Goal: Transaction & Acquisition: Subscribe to service/newsletter

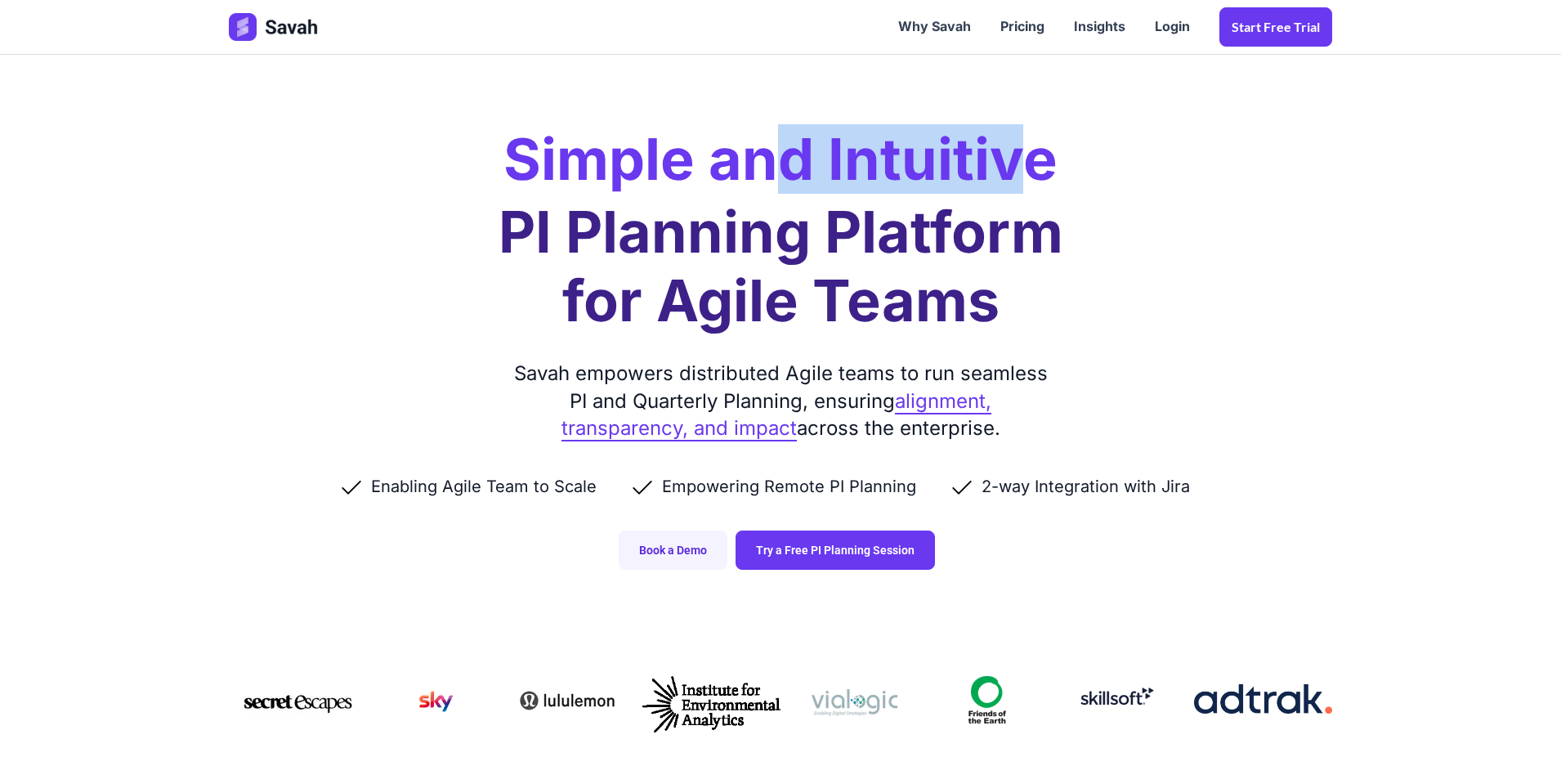
drag, startPoint x: 949, startPoint y: 189, endPoint x: 1026, endPoint y: 184, distance: 77.2
click at [1022, 187] on h2 "Simple and Intuitive" at bounding box center [781, 159] width 554 height 57
click at [1026, 184] on h2 "Simple and Intuitive" at bounding box center [781, 159] width 554 height 57
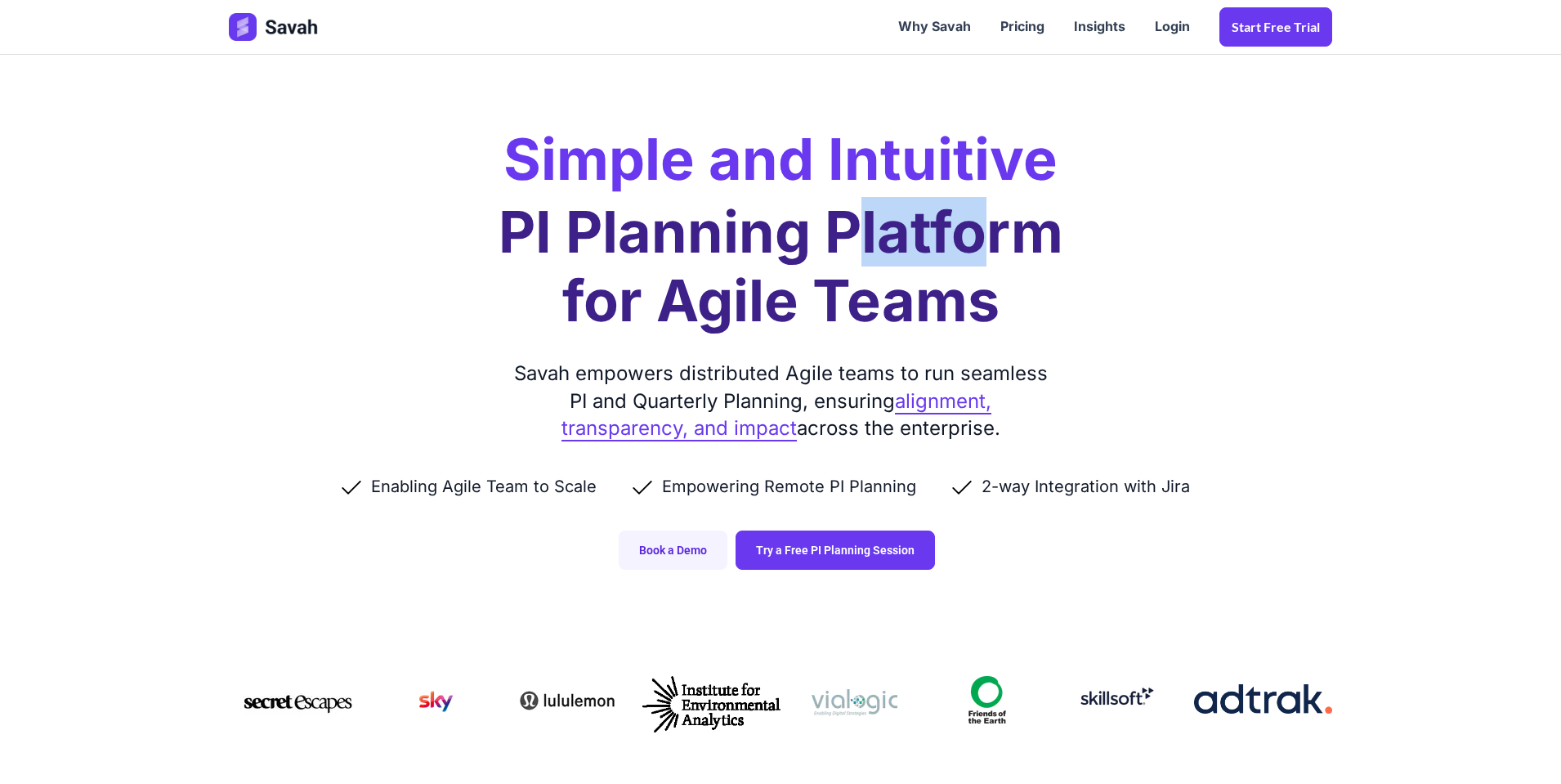
drag, startPoint x: 950, startPoint y: 238, endPoint x: 763, endPoint y: 238, distance: 187.0
click at [841, 238] on h1 "PI Planning Platform for Agile Teams" at bounding box center [781, 265] width 565 height 137
click at [763, 238] on h1 "PI Planning Platform for Agile Teams" at bounding box center [781, 265] width 565 height 137
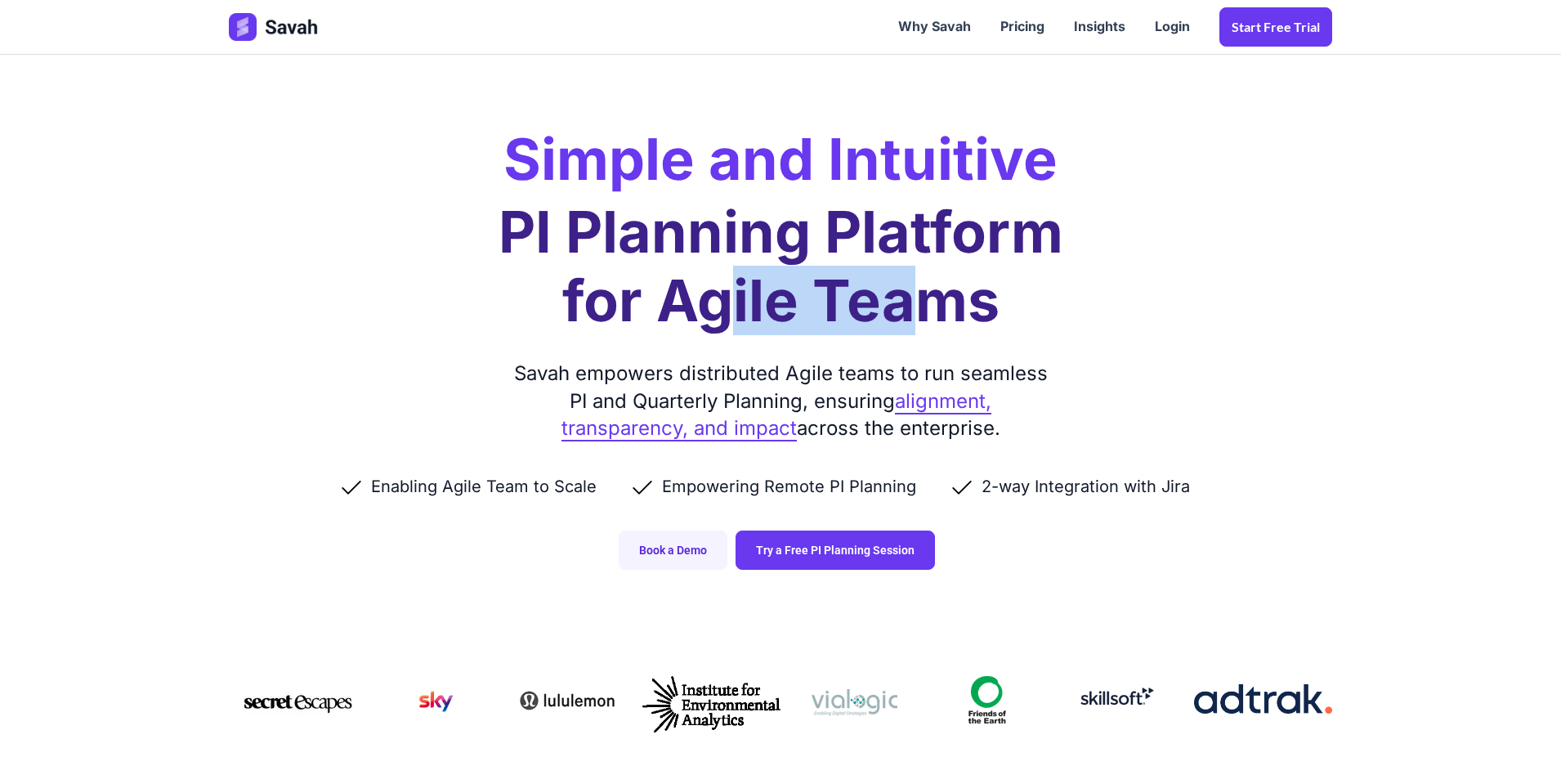
drag, startPoint x: 779, startPoint y: 280, endPoint x: 972, endPoint y: 280, distance: 193.0
click at [972, 280] on h1 "PI Planning Platform for Agile Teams" at bounding box center [781, 265] width 565 height 137
click at [970, 280] on h1 "PI Planning Platform for Agile Teams" at bounding box center [781, 265] width 565 height 137
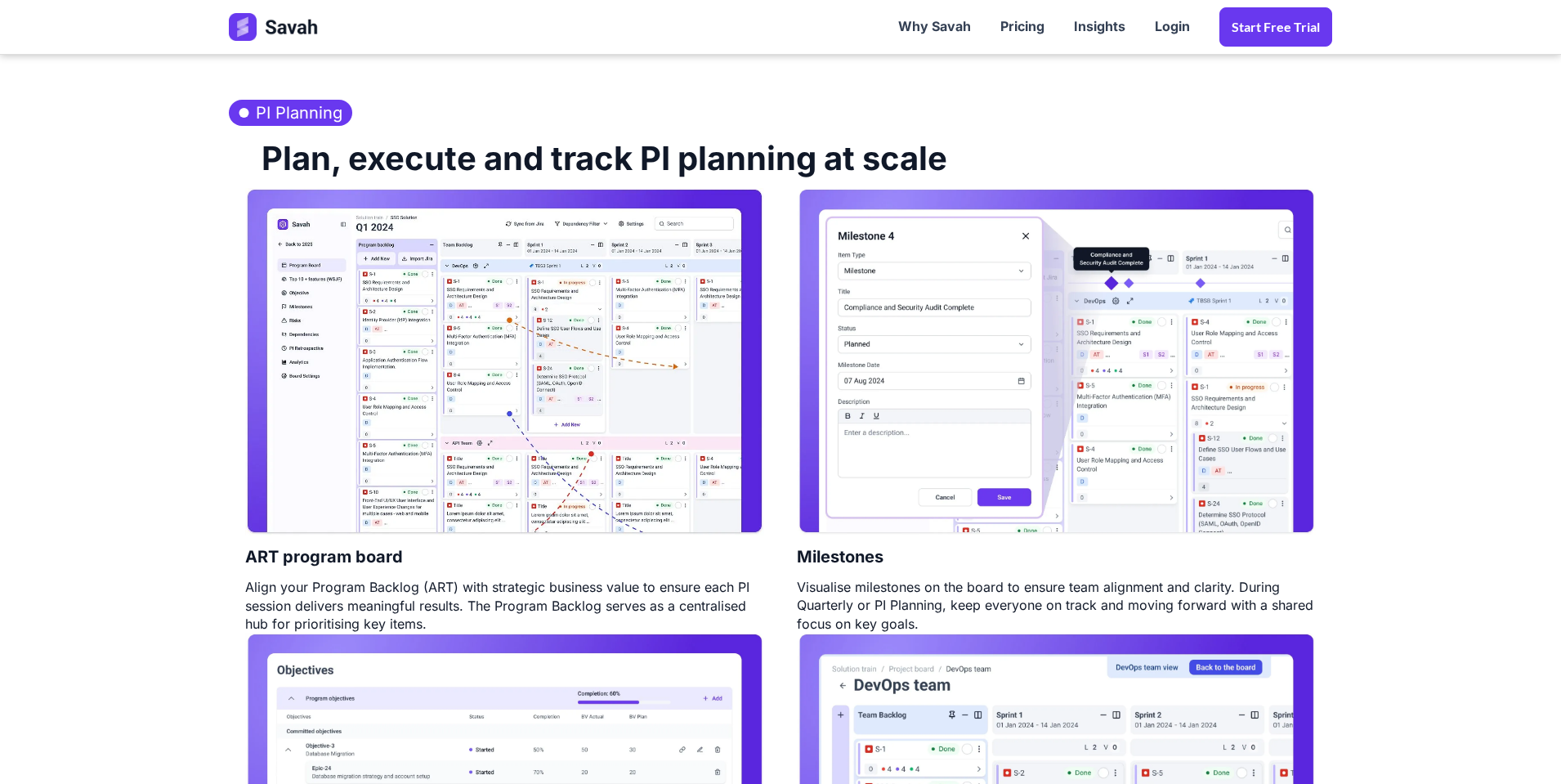
scroll to position [883, 0]
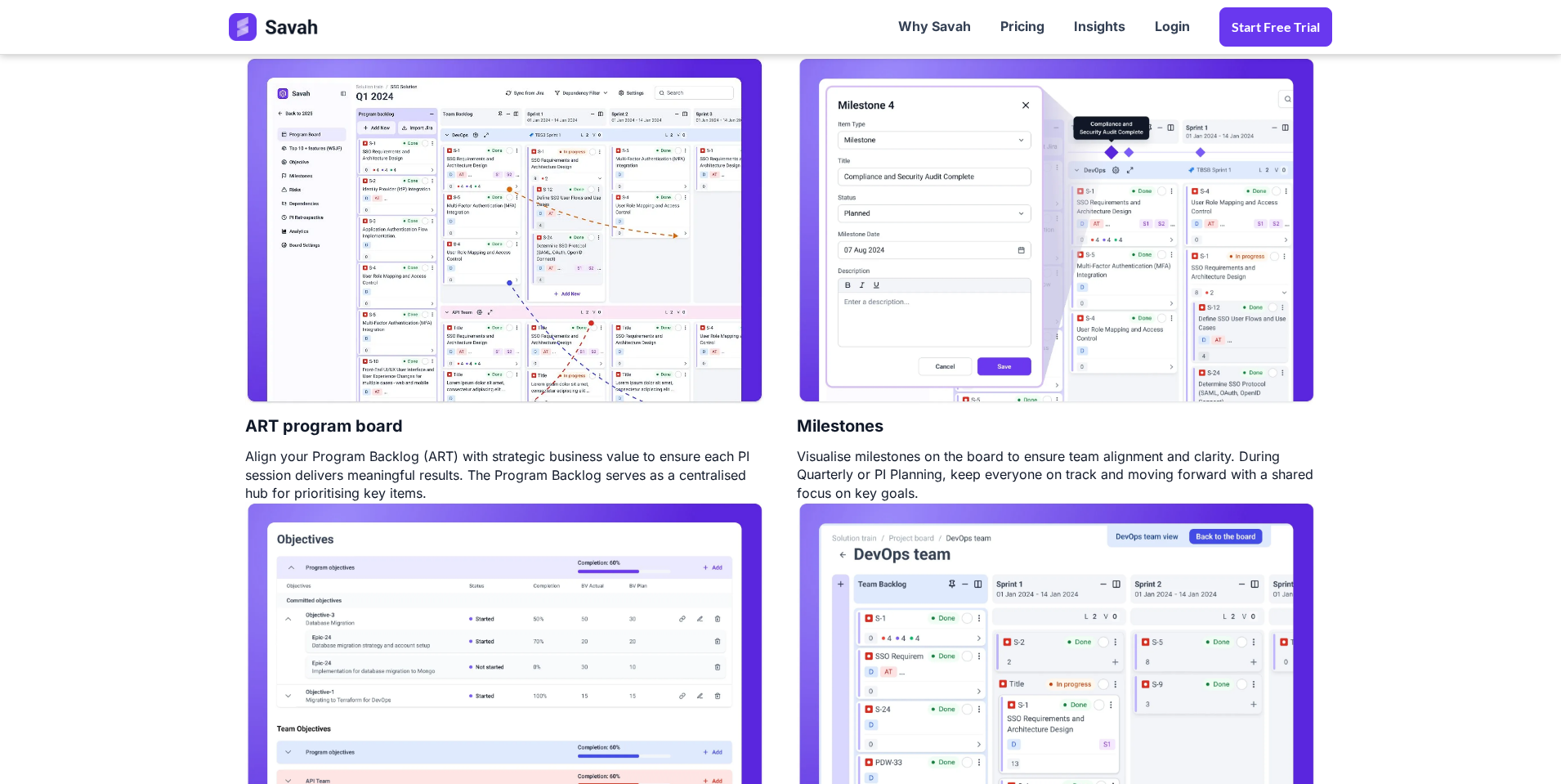
click at [622, 268] on img at bounding box center [504, 231] width 519 height 348
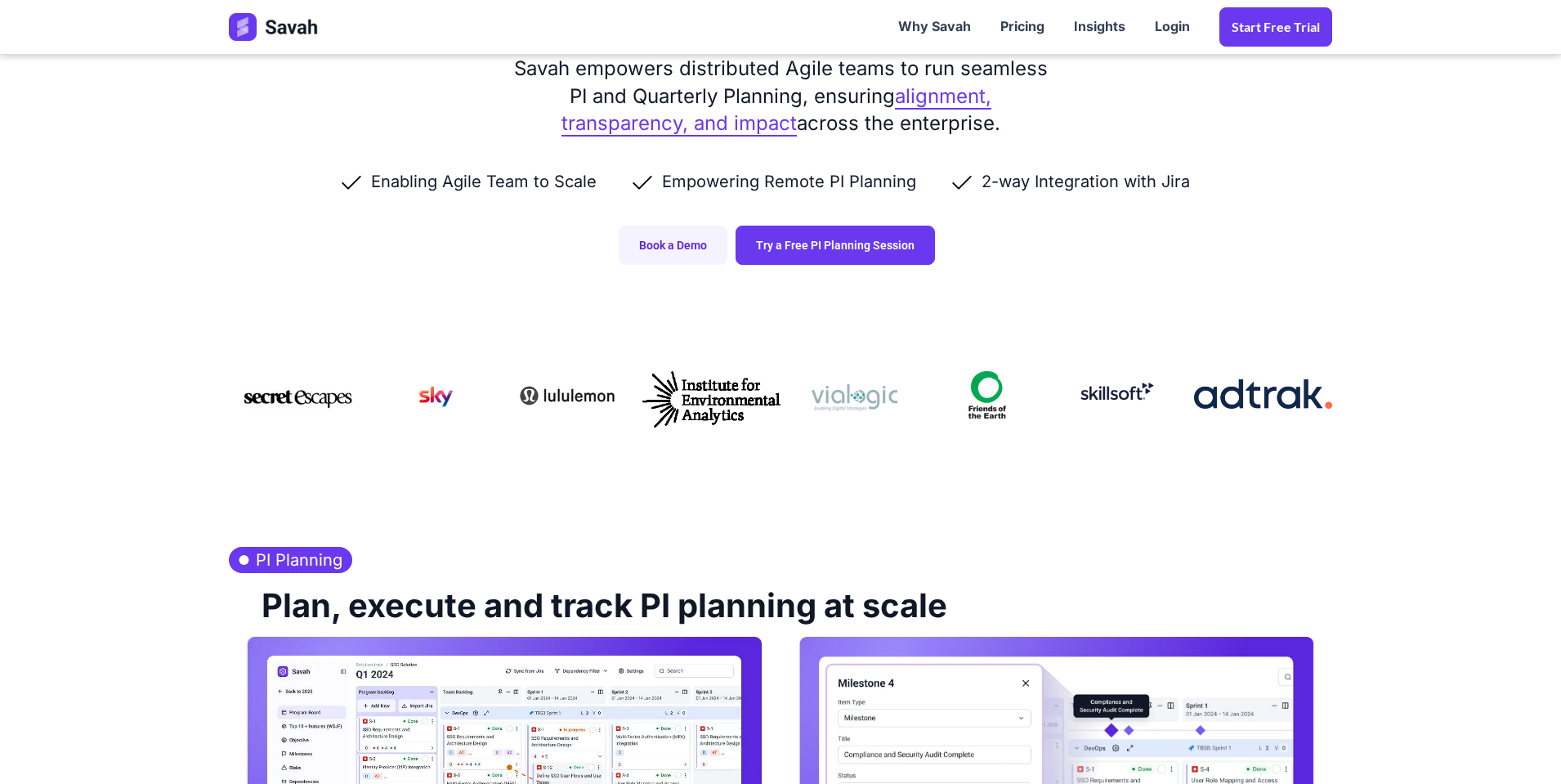
scroll to position [0, 0]
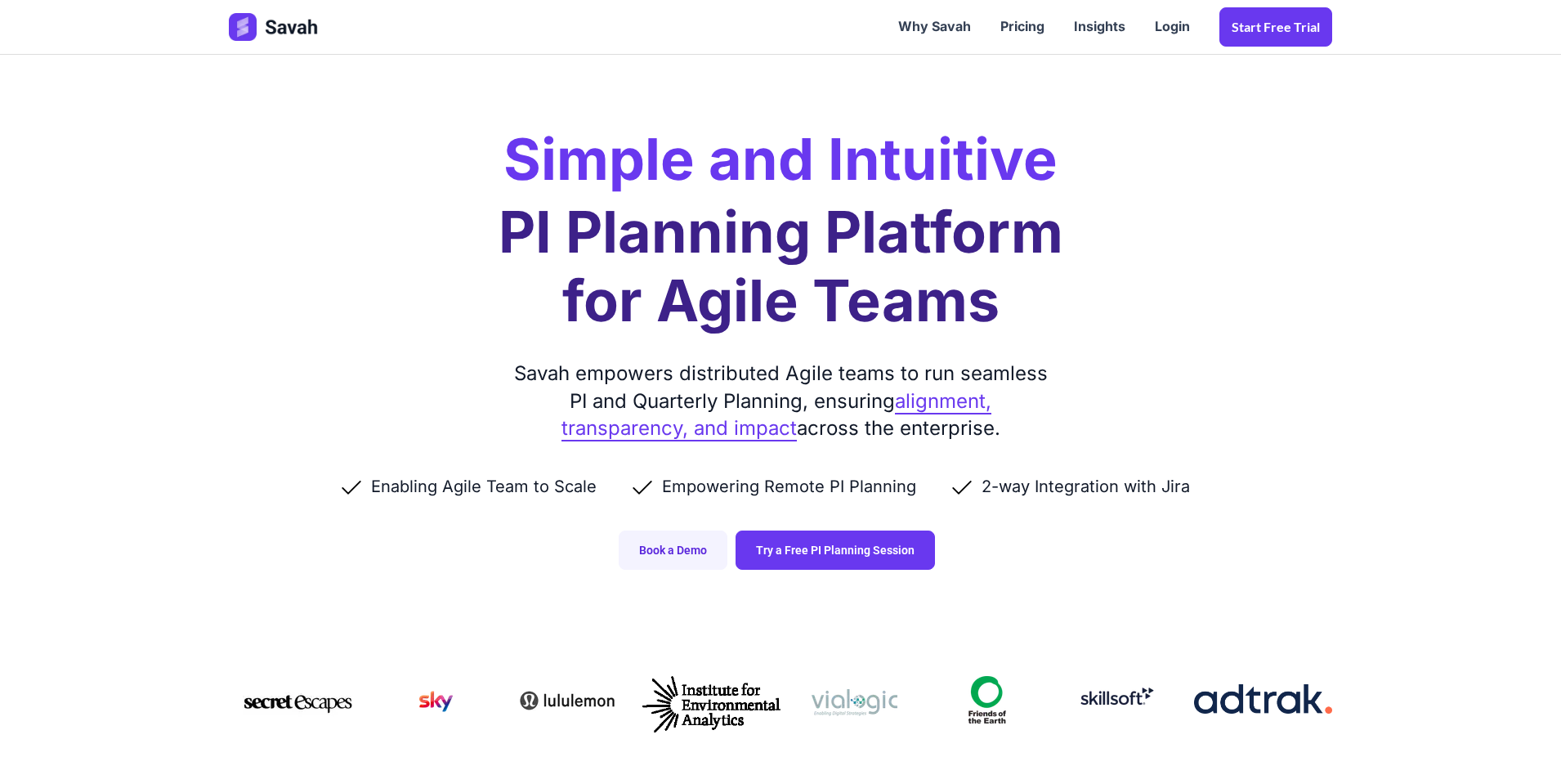
click at [1027, 324] on h1 "PI Planning Platform for Agile Teams" at bounding box center [781, 265] width 565 height 137
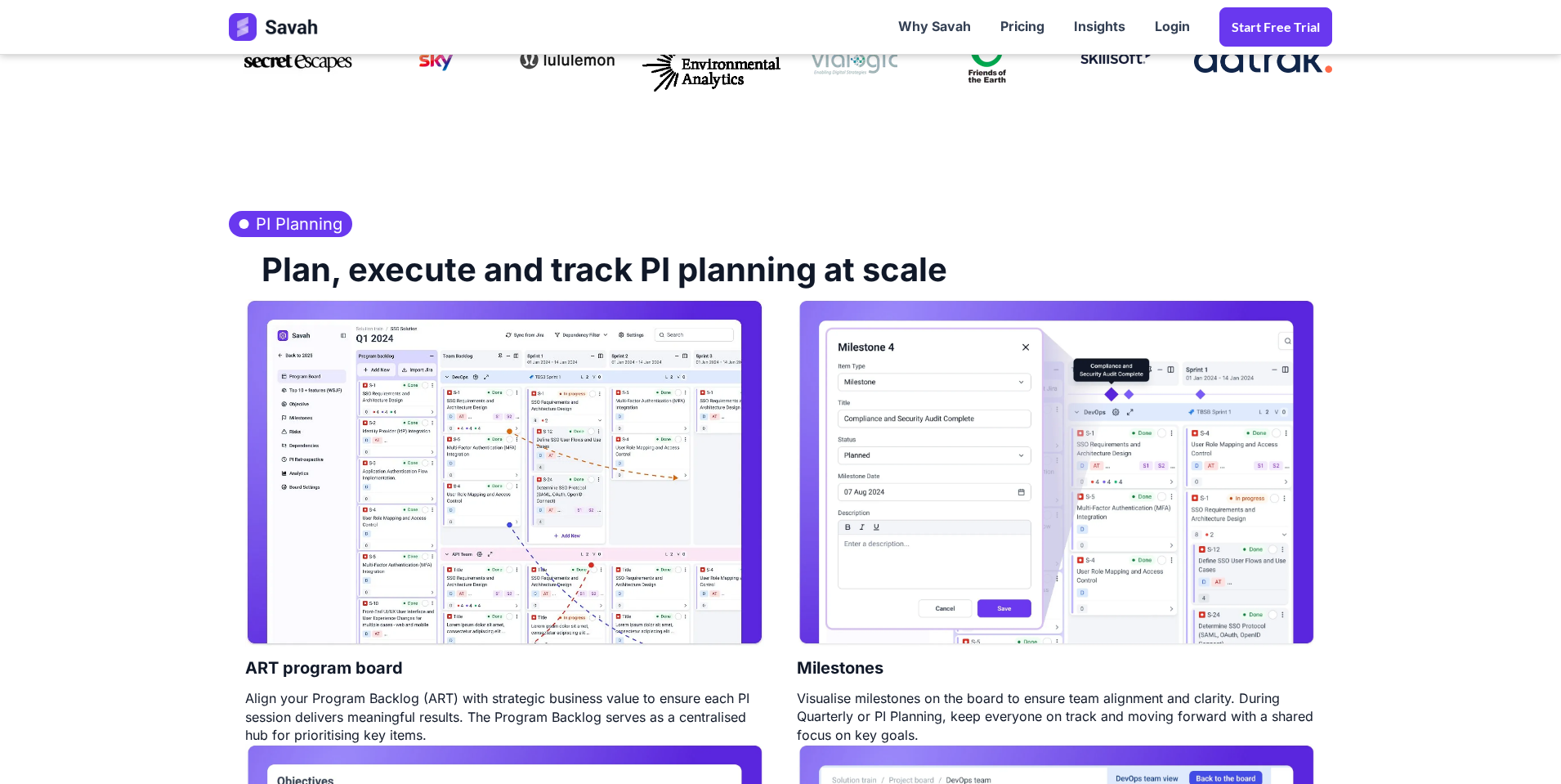
scroll to position [785, 0]
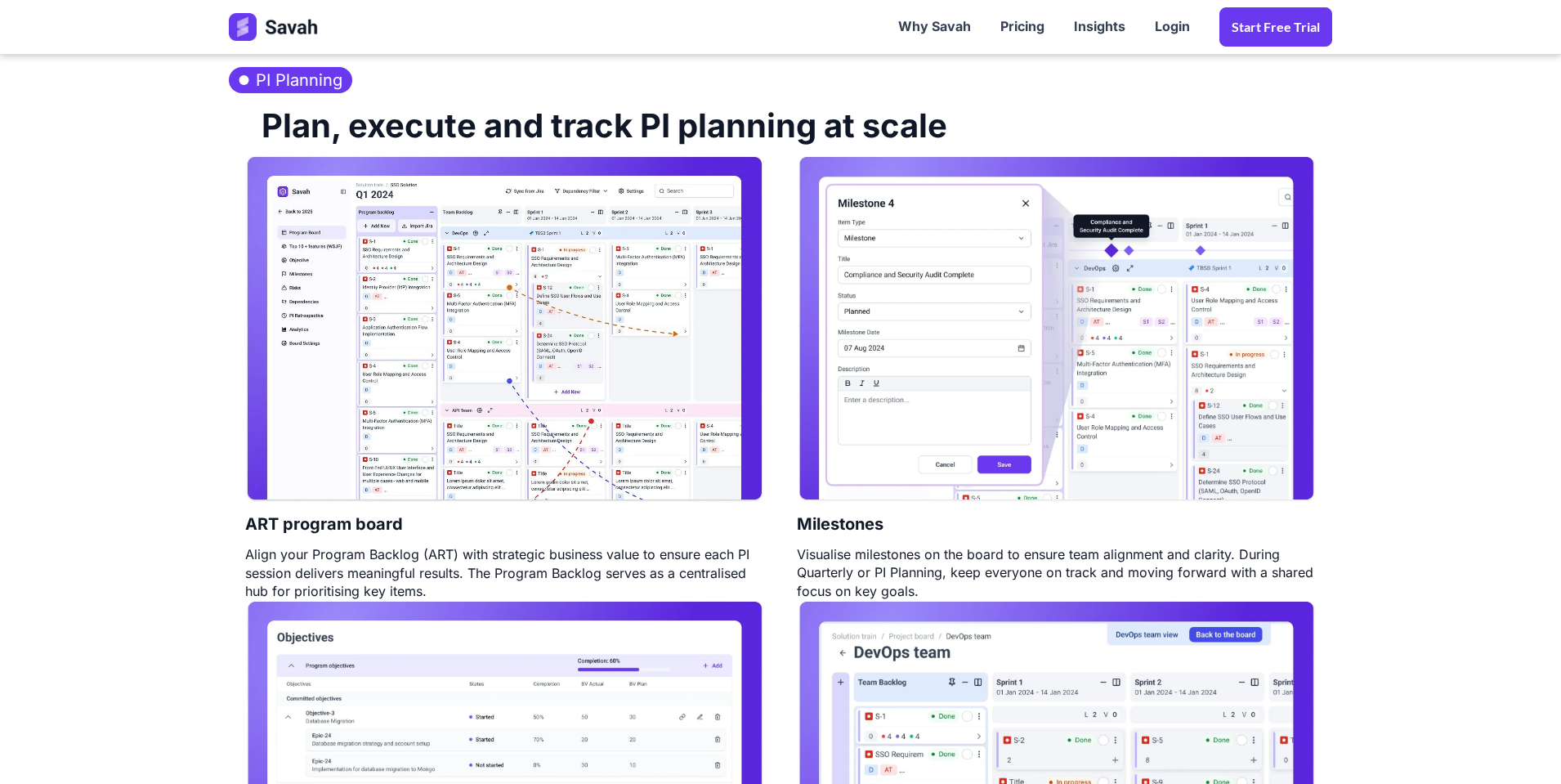
click at [1038, 353] on img at bounding box center [1056, 329] width 519 height 348
click at [576, 387] on img at bounding box center [504, 329] width 519 height 348
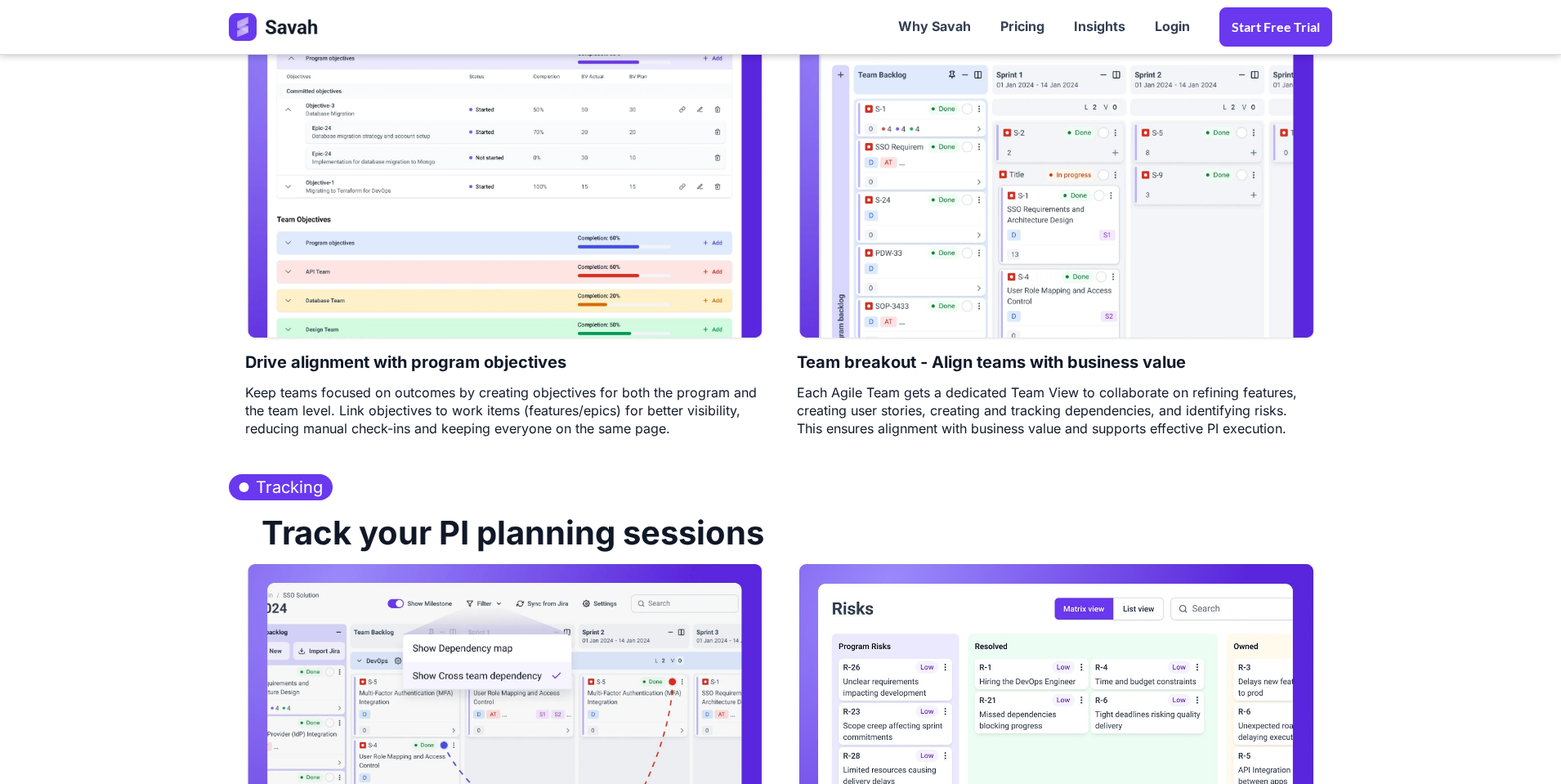
scroll to position [1765, 0]
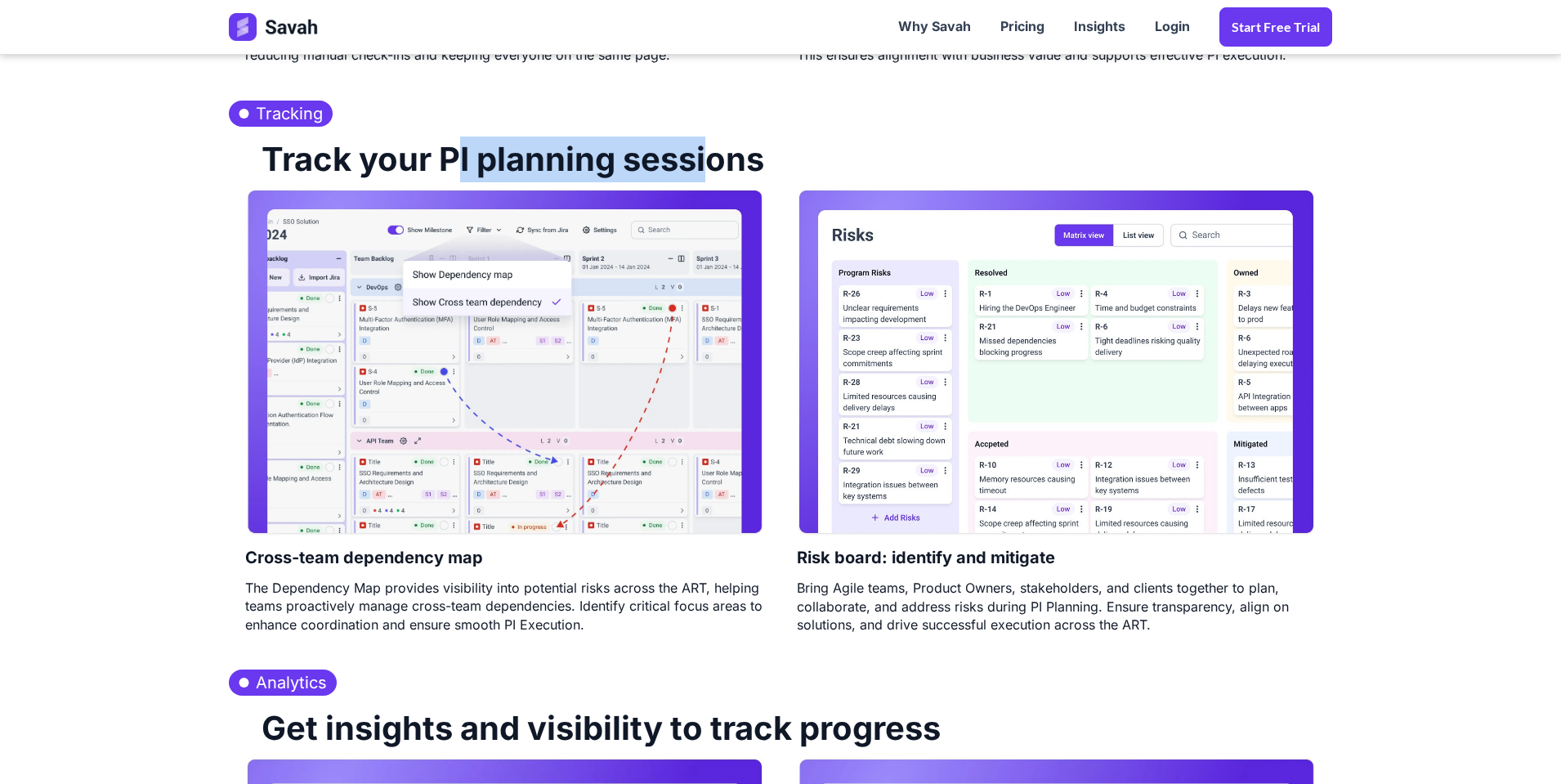
drag, startPoint x: 595, startPoint y: 158, endPoint x: 824, endPoint y: 158, distance: 229.0
click at [824, 158] on div "Track your PI planning sessions" at bounding box center [781, 158] width 1104 height 62
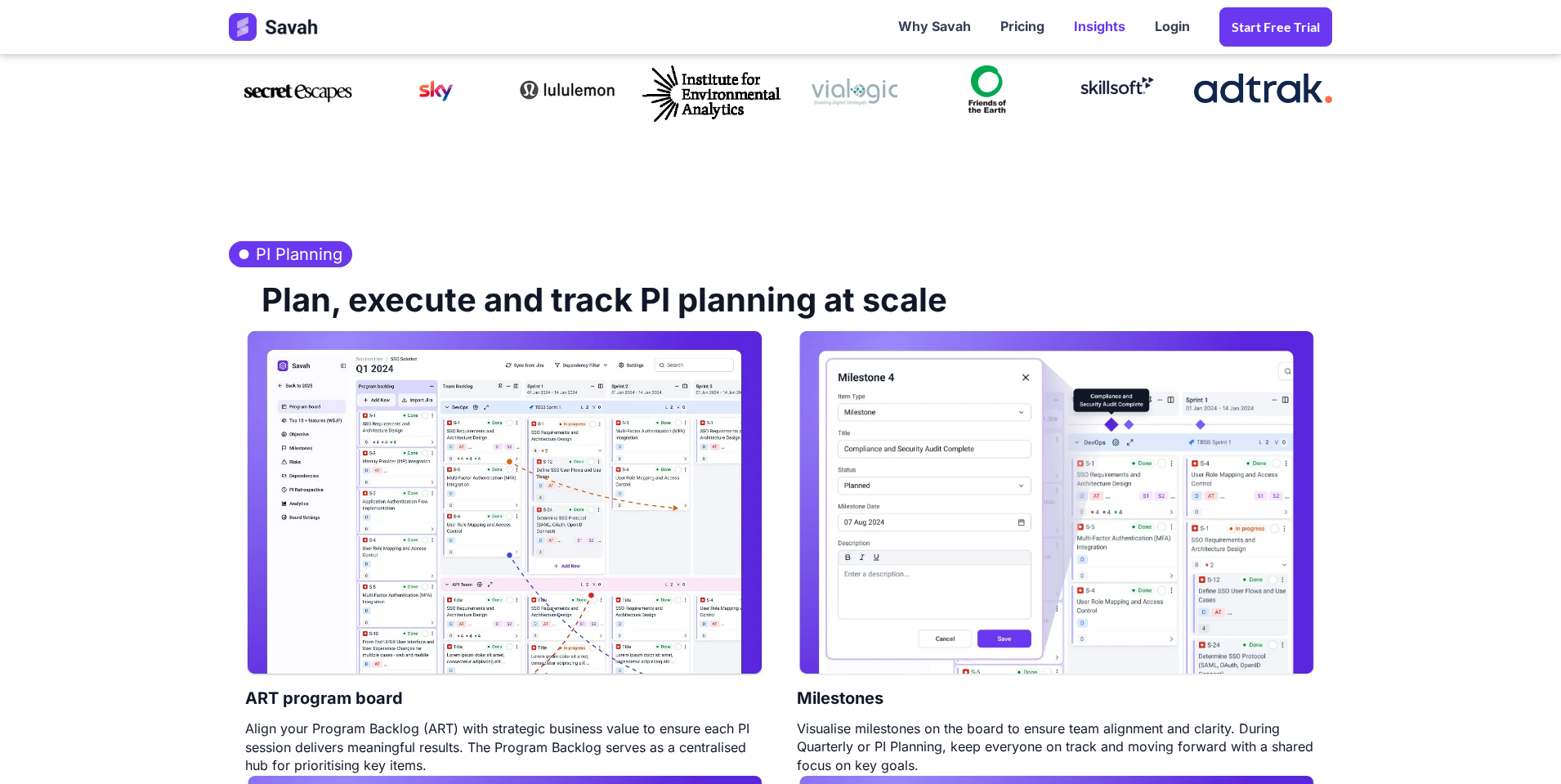
scroll to position [588, 0]
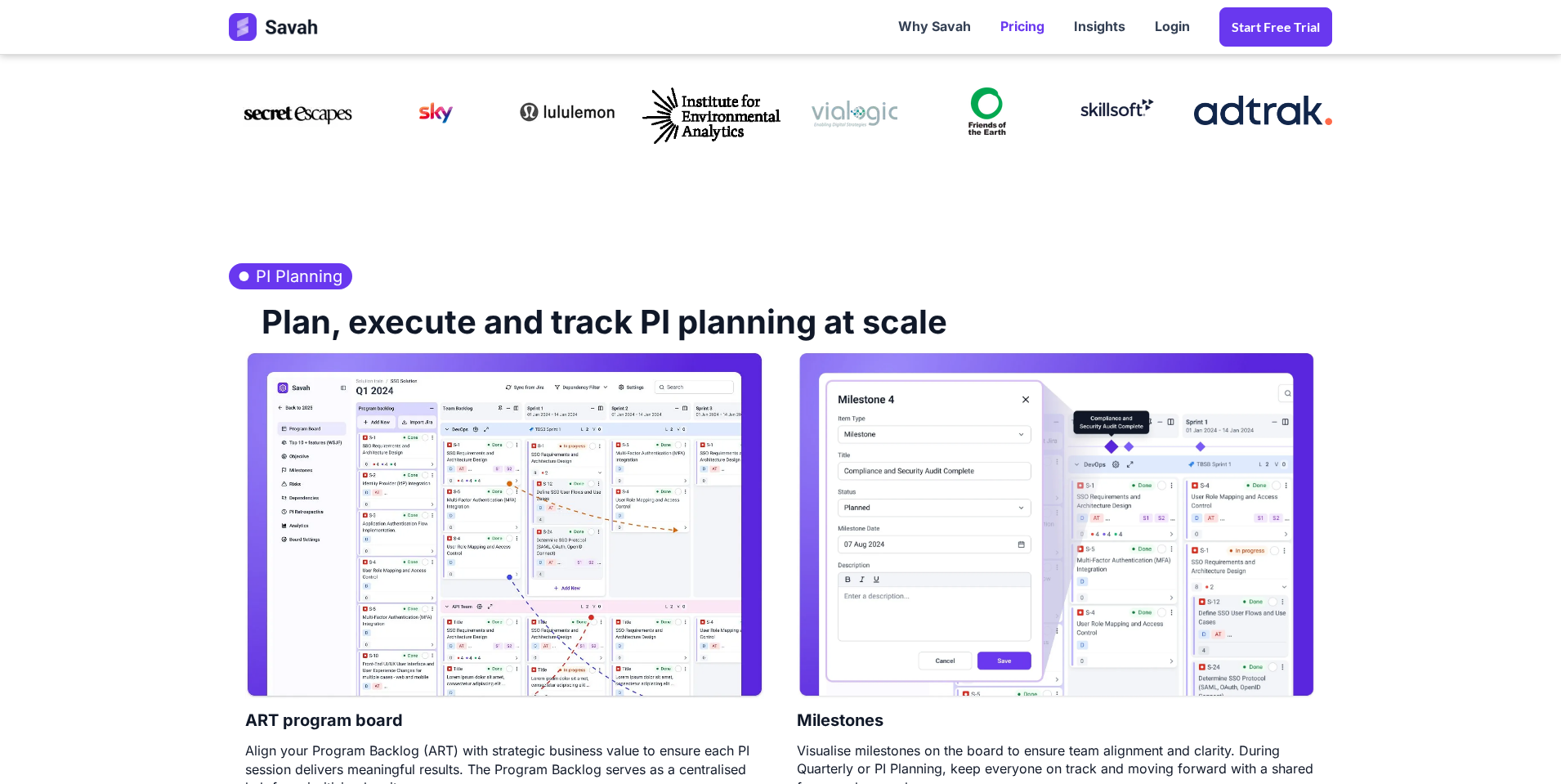
click at [1036, 24] on link "Pricing" at bounding box center [1022, 27] width 74 height 51
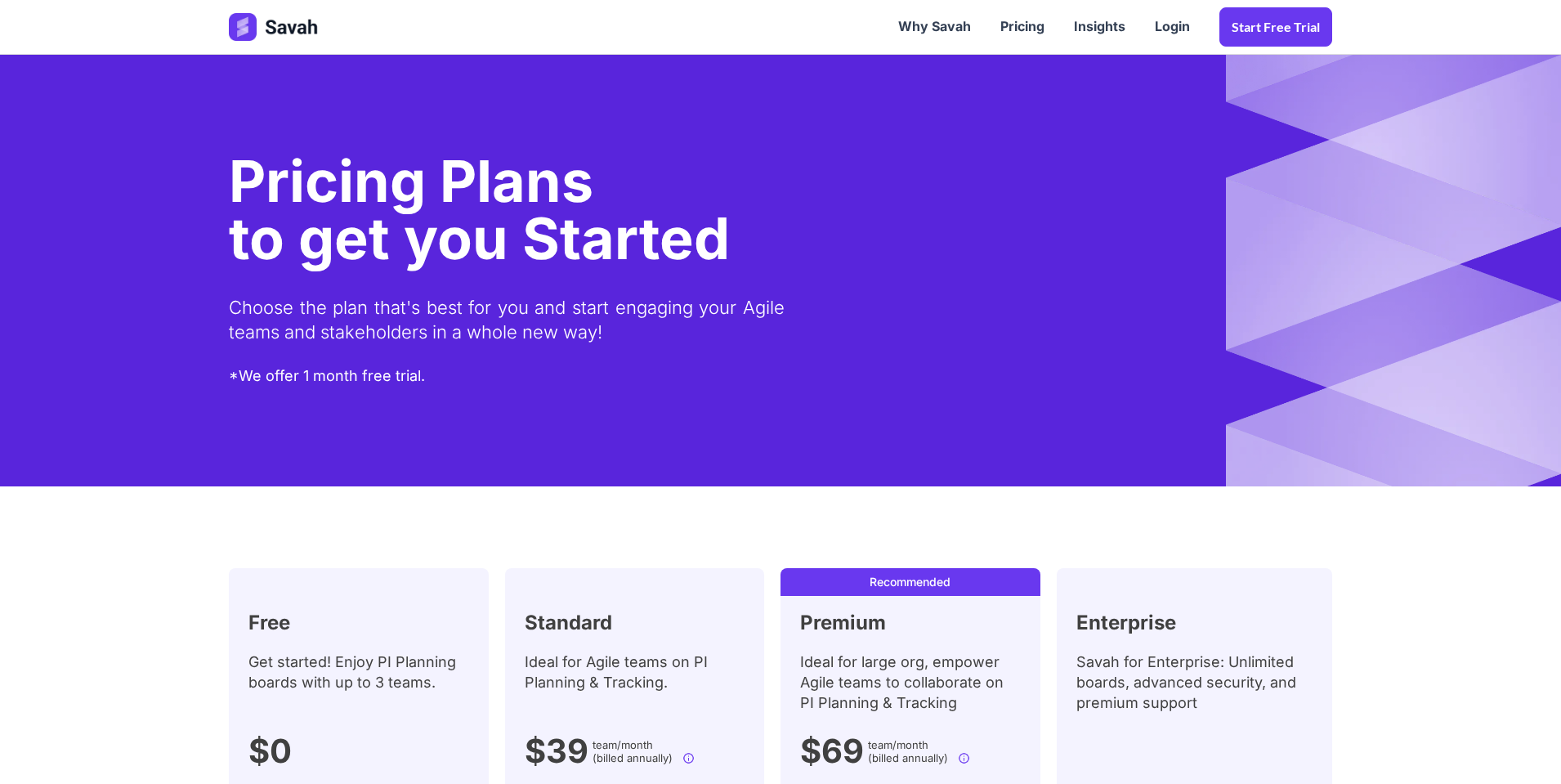
scroll to position [196, 0]
